Goal: Task Accomplishment & Management: Use online tool/utility

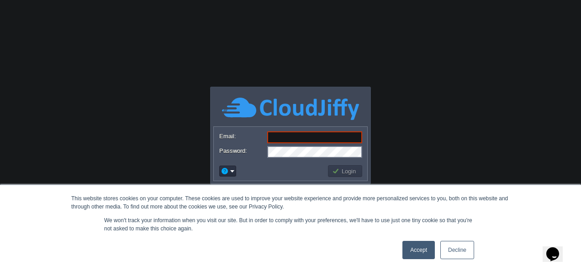
click at [450, 248] on link "Decline" at bounding box center [457, 250] width 34 height 18
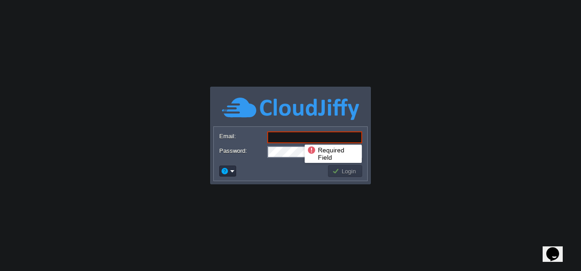
click at [298, 137] on input "Email:" at bounding box center [314, 137] width 95 height 12
paste input "cakiweb.com@gmail.com"
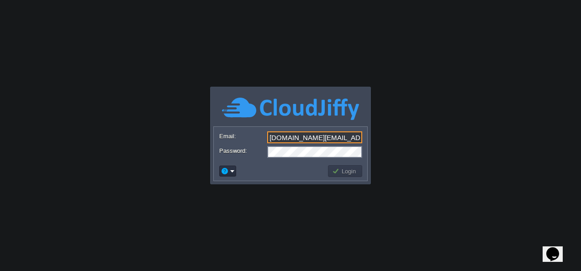
type input "cakiweb.com@gmail.com"
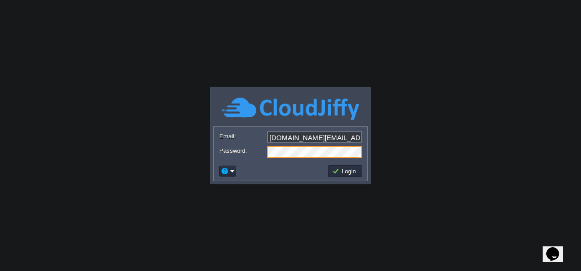
click at [255, 176] on td at bounding box center [272, 171] width 109 height 15
click at [343, 169] on button "Login" at bounding box center [345, 171] width 26 height 8
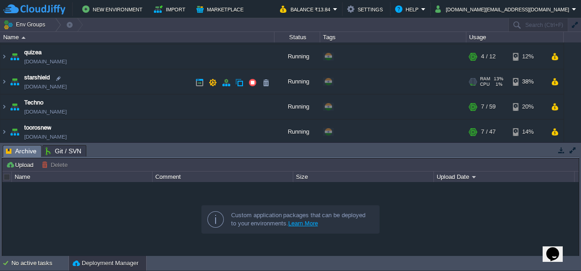
scroll to position [122, 0]
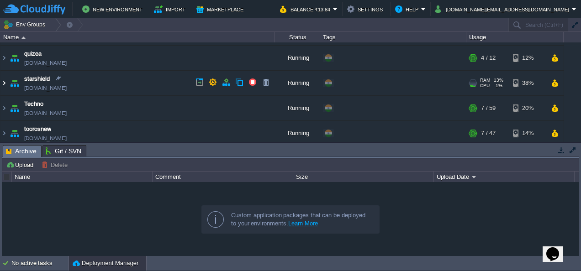
click at [3, 85] on img at bounding box center [3, 83] width 7 height 25
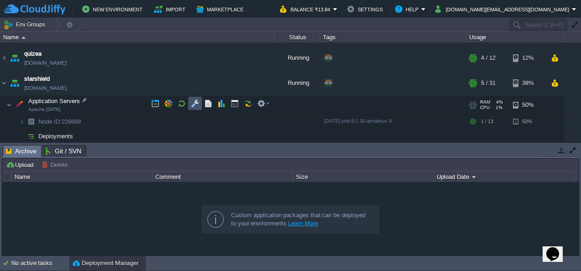
click at [194, 105] on button "button" at bounding box center [195, 103] width 8 height 8
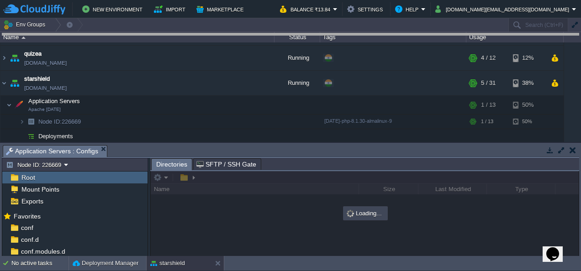
drag, startPoint x: 239, startPoint y: 149, endPoint x: 262, endPoint y: 7, distance: 143.5
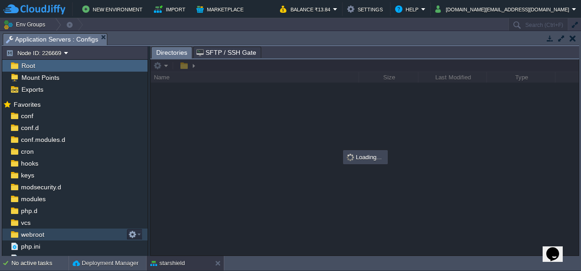
click at [40, 237] on span "webroot" at bounding box center [32, 234] width 26 height 8
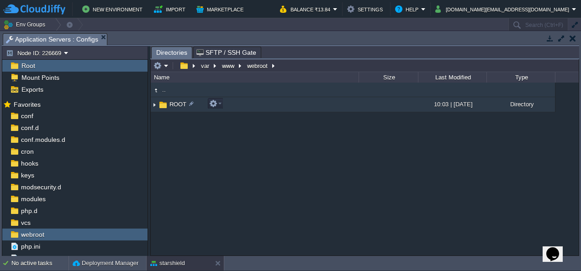
click at [154, 105] on img at bounding box center [154, 105] width 7 height 14
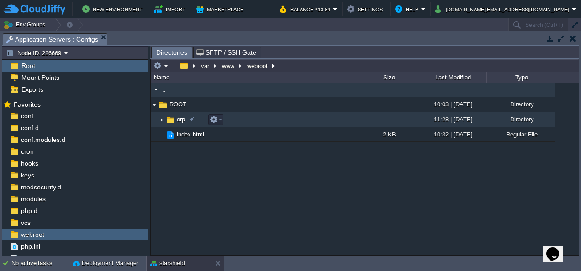
click at [161, 120] on img at bounding box center [161, 120] width 7 height 14
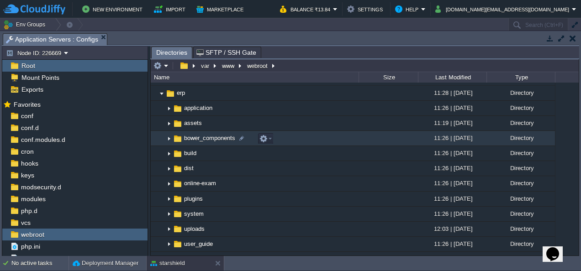
scroll to position [28, 0]
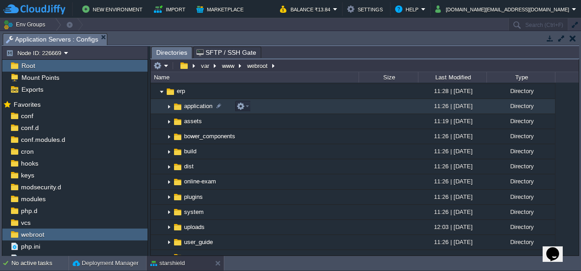
click at [168, 106] on img at bounding box center [168, 106] width 7 height 14
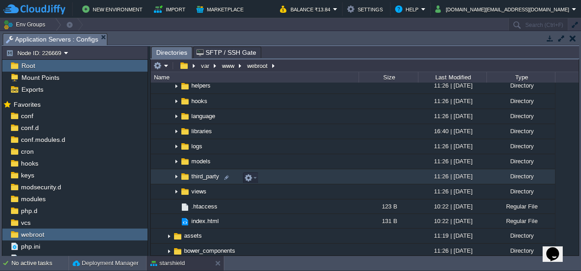
scroll to position [125, 0]
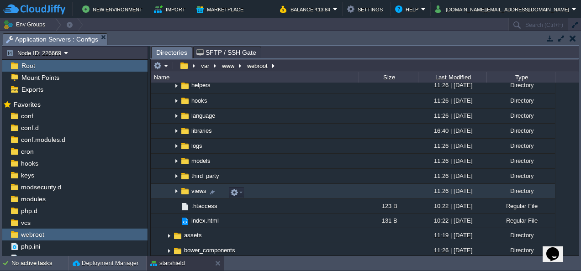
click at [173, 194] on img at bounding box center [176, 191] width 7 height 14
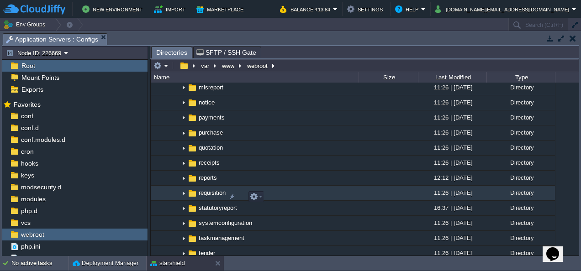
scroll to position [439, 0]
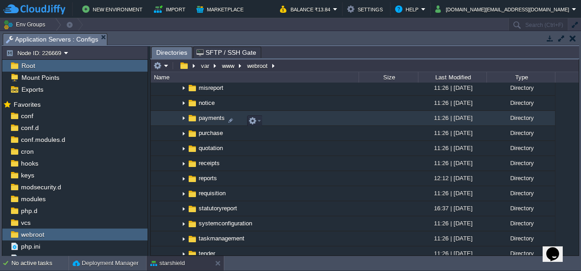
click at [183, 121] on img at bounding box center [183, 118] width 7 height 14
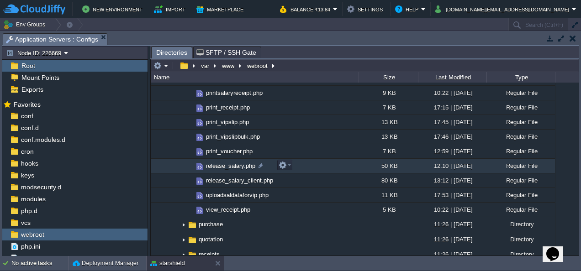
scroll to position [714, 0]
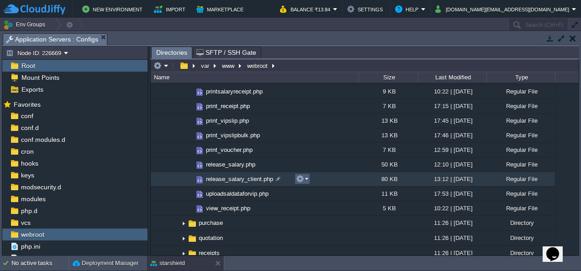
click at [306, 179] on em at bounding box center [302, 179] width 12 height 8
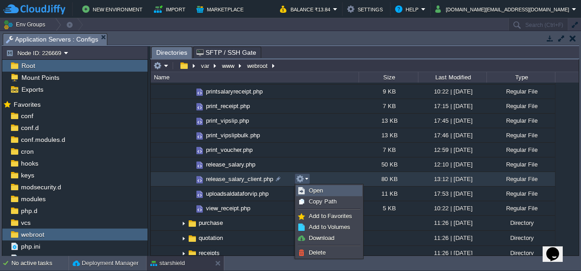
click at [315, 190] on span "Open" at bounding box center [316, 190] width 14 height 7
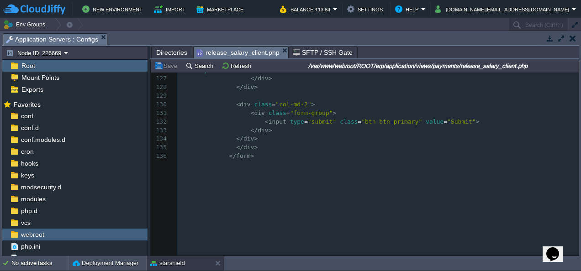
scroll to position [0, 0]
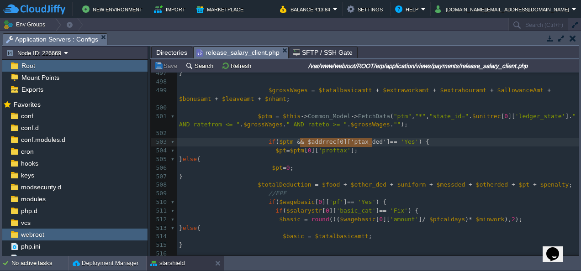
type textarea "$addrrec[0]['ptax_ded']"
drag, startPoint x: 300, startPoint y: 141, endPoint x: 374, endPoint y: 140, distance: 73.9
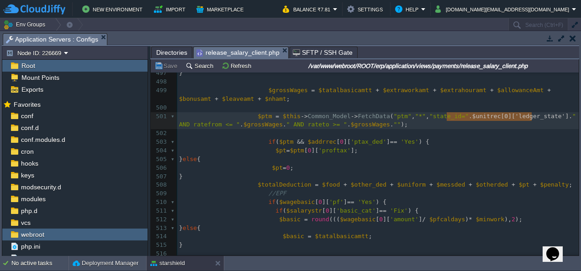
type textarea "$unitrec[0]['ledger_state']"
drag, startPoint x: 445, startPoint y: 115, endPoint x: 533, endPoint y: 116, distance: 87.6
paste textarea
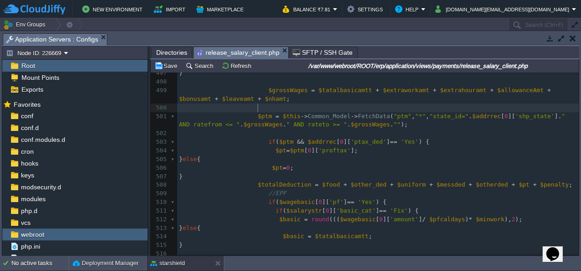
click at [461, 106] on pre at bounding box center [377, 108] width 401 height 9
click at [466, 101] on pre "$grossWages = $tatalbasicamtt + $extraworkamt + $extrahouramt + $allowanceAmt +…" at bounding box center [377, 94] width 401 height 17
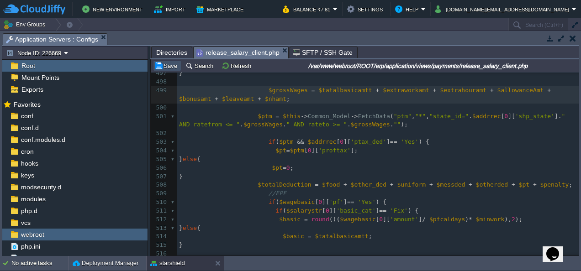
click at [166, 64] on button "Save" at bounding box center [167, 66] width 26 height 8
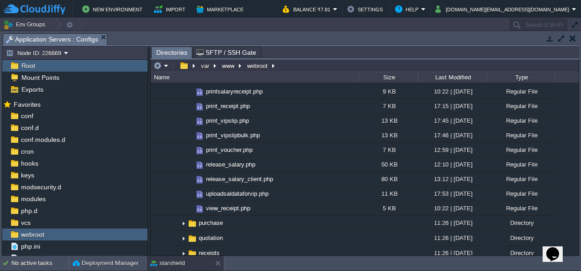
click at [574, 38] on button "button" at bounding box center [572, 38] width 6 height 8
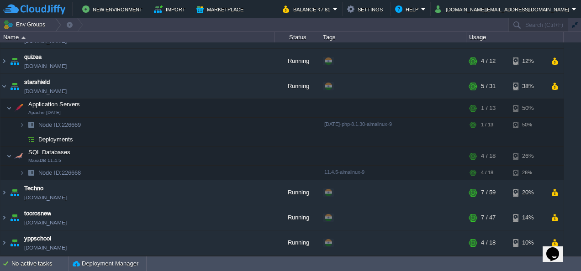
scroll to position [114, 0]
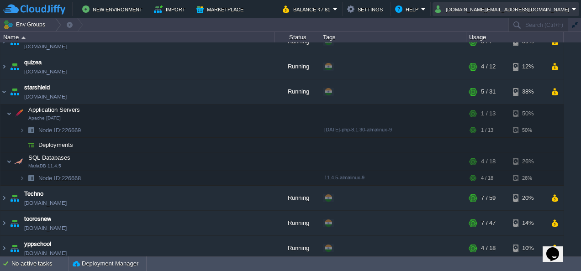
click at [527, 9] on button "cakiweb.com@gmail.com" at bounding box center [503, 9] width 136 height 11
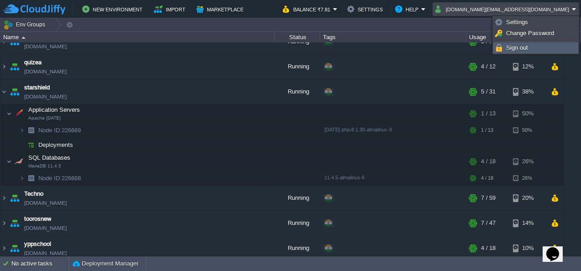
click at [510, 46] on span "Sign out" at bounding box center [517, 47] width 22 height 7
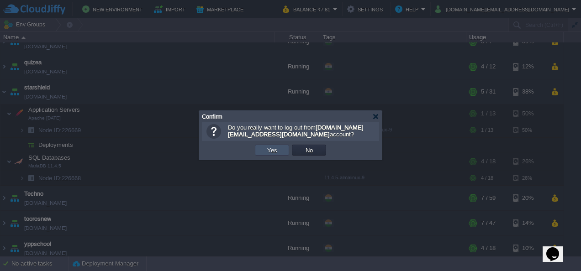
click at [278, 151] on button "Yes" at bounding box center [272, 150] width 16 height 8
